Goal: Communication & Community: Ask a question

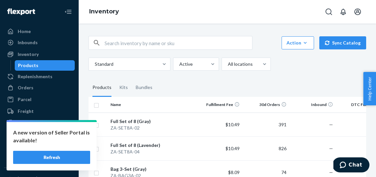
scroll to position [0, 145]
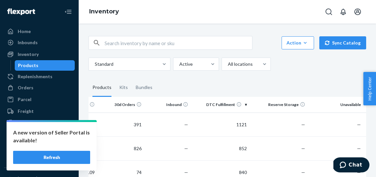
click at [58, 157] on button "Refresh" at bounding box center [51, 157] width 77 height 13
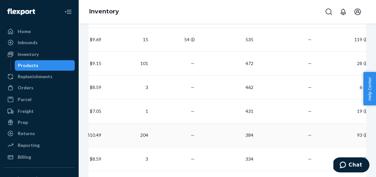
scroll to position [0, 145]
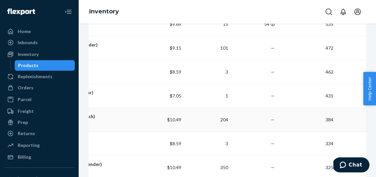
scroll to position [0, 145]
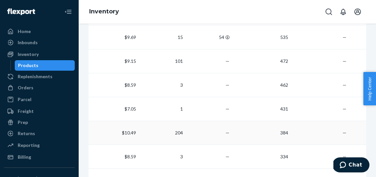
scroll to position [0, 145]
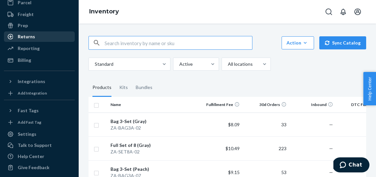
scroll to position [101, 0]
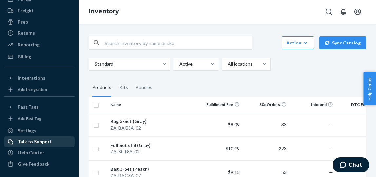
click at [41, 141] on div "Talk to Support" at bounding box center [35, 142] width 34 height 7
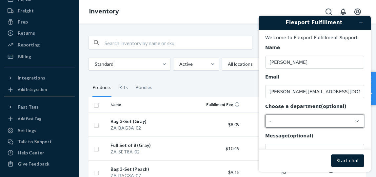
click at [296, 122] on div "-" at bounding box center [310, 121] width 83 height 6
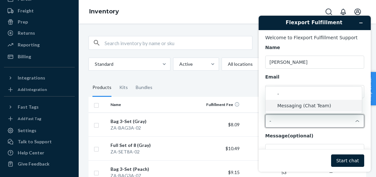
click at [298, 102] on li "Messaging (Chat Team)" at bounding box center [313, 106] width 96 height 12
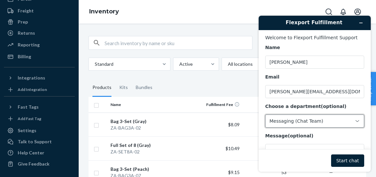
click at [303, 119] on div "Messaging (Chat Team)" at bounding box center [310, 121] width 83 height 6
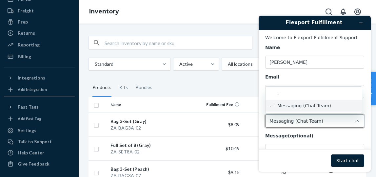
click at [303, 117] on div "Messaging (Chat Team)" at bounding box center [314, 121] width 99 height 13
click at [317, 135] on div "Message (optional)" at bounding box center [314, 136] width 99 height 7
click at [317, 144] on textarea "Message (optional)" at bounding box center [314, 162] width 99 height 37
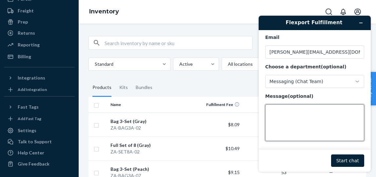
scroll to position [41, 0]
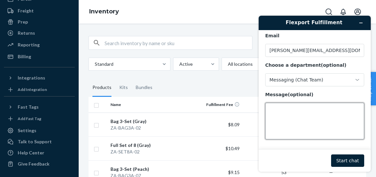
paste textarea "We need to speak to someone in IT with Flexport immediately. Our sale is going …"
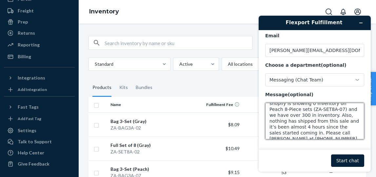
scroll to position [26, 0]
type textarea "We need to speak to someone in IT with Flexport immediately. Our sale is going …"
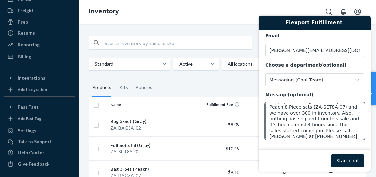
click at [352, 158] on button "Start chat" at bounding box center [347, 161] width 33 height 12
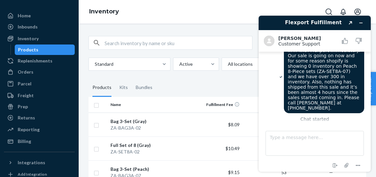
scroll to position [0, 0]
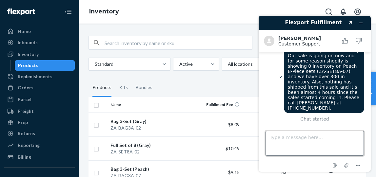
click at [276, 136] on textarea "Type a message here..." at bounding box center [314, 143] width 98 height 25
click at [287, 139] on textarea "Need IT to call Jeff ASAP" at bounding box center [314, 143] width 98 height 25
type textarea "Need IT person to call Jeff ASAP"
drag, startPoint x: 349, startPoint y: 137, endPoint x: 263, endPoint y: 132, distance: 86.6
click at [263, 132] on footer "Type a message here... Need IT person to call Jeff ASAP End chat Attach file Op…" at bounding box center [314, 147] width 112 height 48
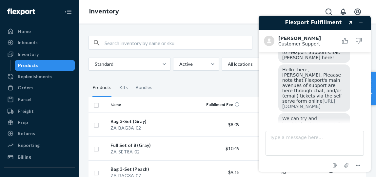
scroll to position [117, 0]
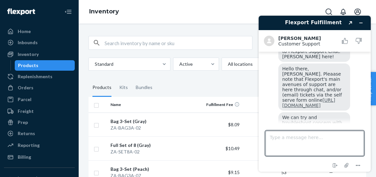
click at [328, 98] on link "https://support.portal.flexport.com/hc/en-us/requests/new" at bounding box center [308, 103] width 53 height 10
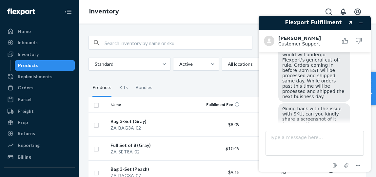
scroll to position [202, 0]
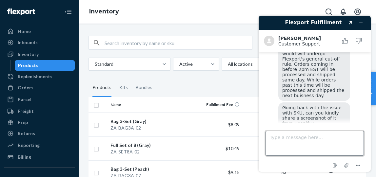
click at [307, 137] on textarea "Type a message here..." at bounding box center [314, 143] width 98 height 25
type textarea "just a sec... i'm still here."
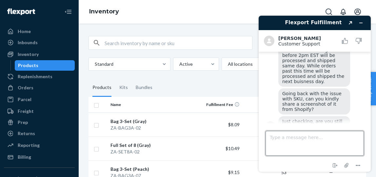
scroll to position [216, 0]
click at [289, 141] on textarea "Type a message here..." at bounding box center [314, 143] width 98 height 25
paste textarea "We need to speak to someone in IT with Flexport immediately. Our sale is going …"
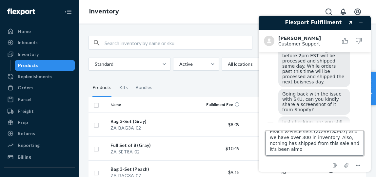
scroll to position [24, 0]
type textarea "We need to speak to someone in IT with Flexport immediately. Our sale is going …"
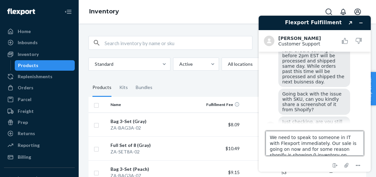
drag, startPoint x: 342, startPoint y: 148, endPoint x: 275, endPoint y: 133, distance: 68.9
click at [275, 133] on textarea "We need to speak to someone in IT with Flexport immediately. Our sale is going …" at bounding box center [314, 143] width 98 height 25
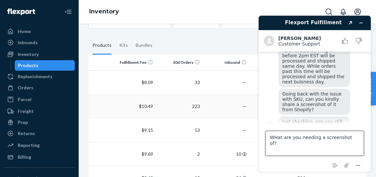
scroll to position [0, 145]
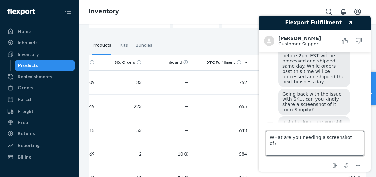
type textarea "WHat are you needing a screenshot of?"
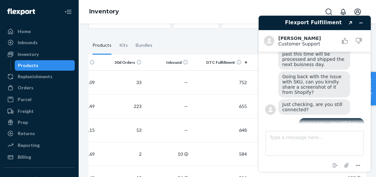
scroll to position [267, 0]
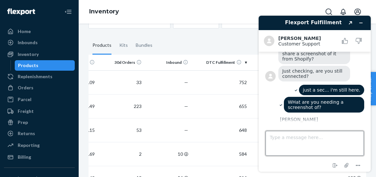
click at [274, 139] on textarea "Type a message here..." at bounding box center [314, 143] width 98 height 25
paste textarea "https://gma-ziptop.myshopify.com/"
type textarea "https://gma-ziptop.myshopify.com/"
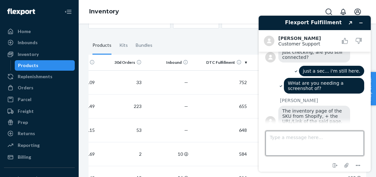
scroll to position [334, 0]
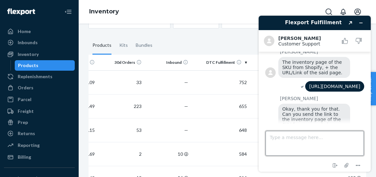
click at [272, 139] on textarea "Type a message here..." at bounding box center [314, 143] width 98 height 25
paste textarea "FROM inventory"
type textarea "FROM inventory"
drag, startPoint x: 313, startPoint y: 141, endPoint x: 260, endPoint y: 136, distance: 52.6
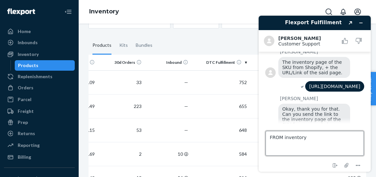
click at [260, 136] on footer "Type a message here... FROM inventory End chat Attach file Options" at bounding box center [314, 147] width 112 height 48
click at [276, 137] on textarea "Type a message here..." at bounding box center [314, 143] width 98 height 25
paste textarea "https://admin.shopify.com/store/ziptop-gma/analytics/reports/products_by_sell_t…"
type textarea "https://admin.shopify.com/store/ziptop-gma/analytics/reports/products_by_sell_t…"
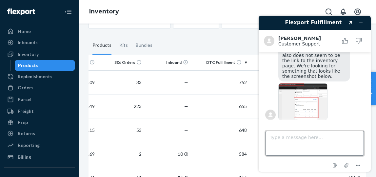
scroll to position [551, 0]
click at [308, 109] on img at bounding box center [302, 101] width 49 height 37
click at [320, 108] on img at bounding box center [302, 101] width 49 height 37
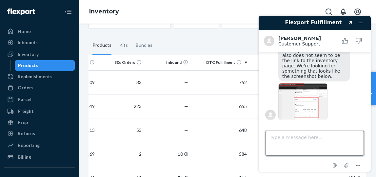
click at [319, 141] on textarea "Type a message here..." at bounding box center [314, 143] width 98 height 25
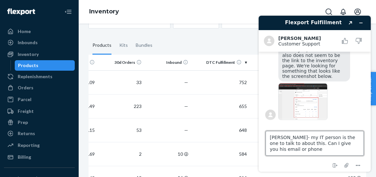
type textarea "alvin- my IT person is the one to talk to about this. Can I give you his email …"
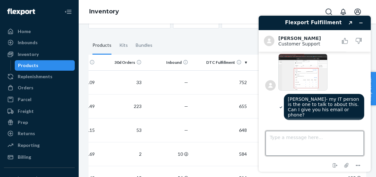
scroll to position [577, 0]
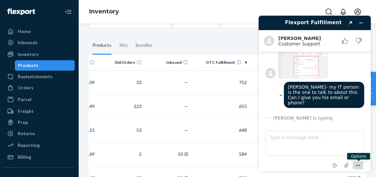
click at [357, 166] on icon "Menu" at bounding box center [358, 166] width 8 height 8
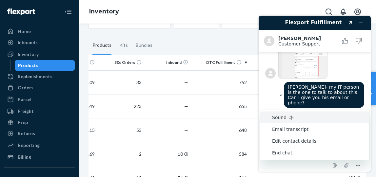
click at [338, 80] on div at bounding box center [321, 61] width 86 height 39
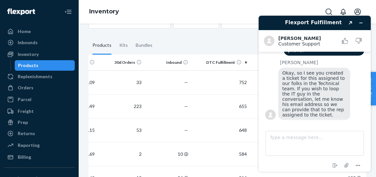
scroll to position [635, 0]
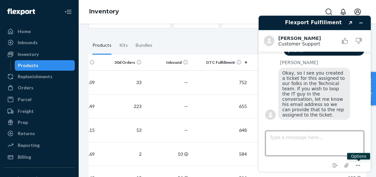
click at [290, 138] on textarea "Type a message here..." at bounding box center [314, 143] width 98 height 25
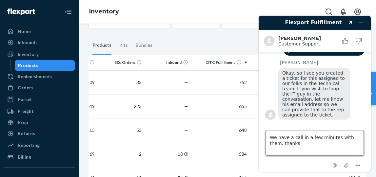
type textarea "We have a call in a few minutes with them. thanks."
click at [342, 144] on textarea "We have a call in a few minutes with them. thanks." at bounding box center [314, 143] width 98 height 25
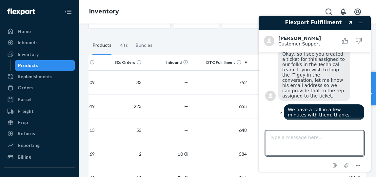
click at [268, 10] on iframe at bounding box center [314, 93] width 123 height 167
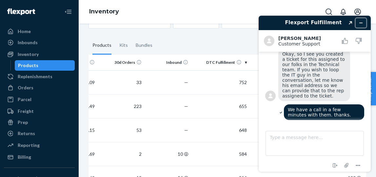
click at [361, 20] on button "Minimize widget" at bounding box center [360, 22] width 10 height 9
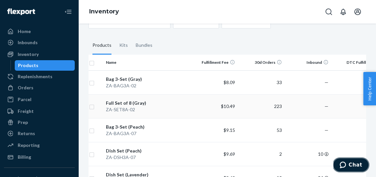
scroll to position [0, 0]
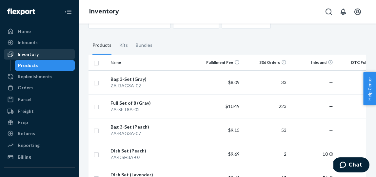
click at [19, 54] on div "Inventory" at bounding box center [28, 54] width 21 height 7
